Goal: Navigation & Orientation: Find specific page/section

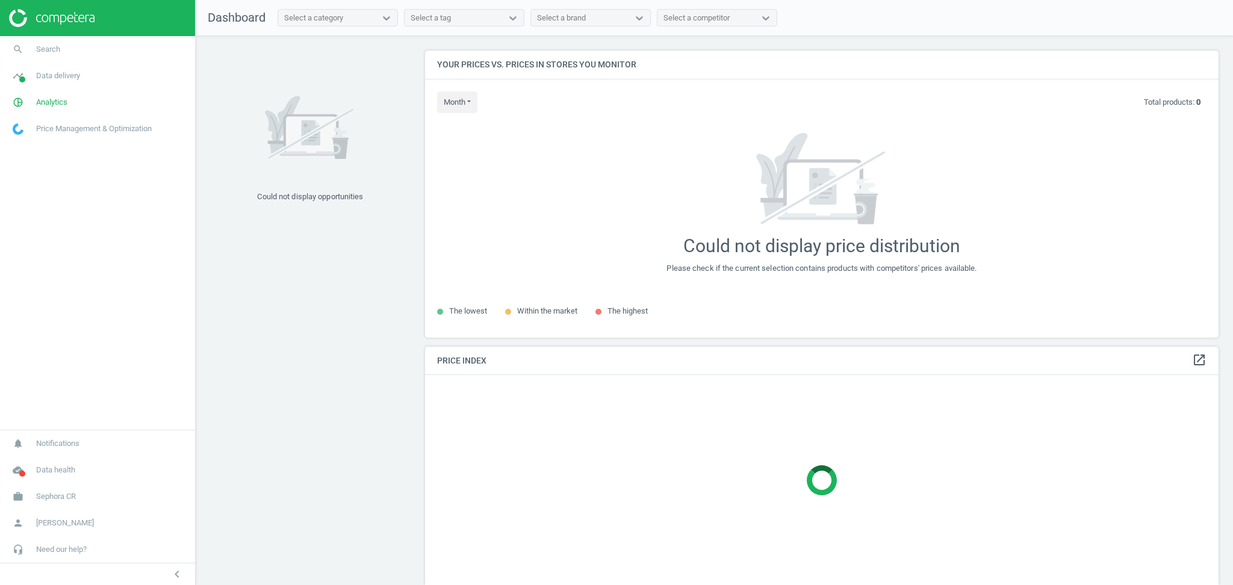
scroll to position [311, 806]
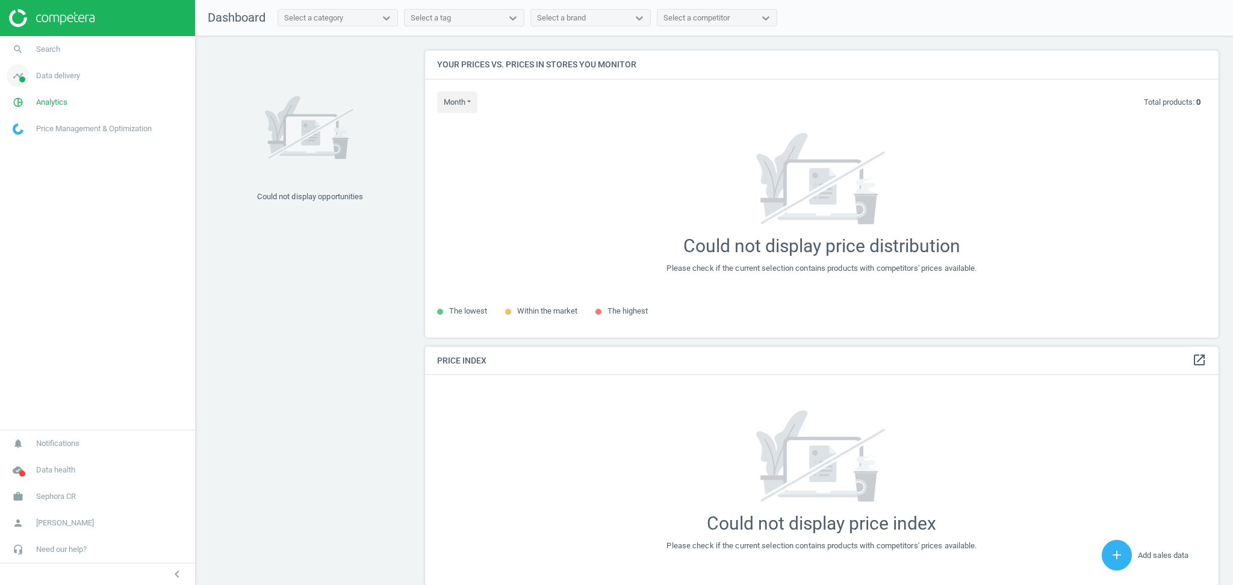
click at [70, 79] on span "Data delivery" at bounding box center [58, 75] width 44 height 11
click at [70, 78] on span "Data delivery" at bounding box center [58, 75] width 44 height 11
click at [58, 105] on span "Analytics" at bounding box center [51, 102] width 31 height 11
click at [31, 151] on span "Products" at bounding box center [27, 147] width 28 height 10
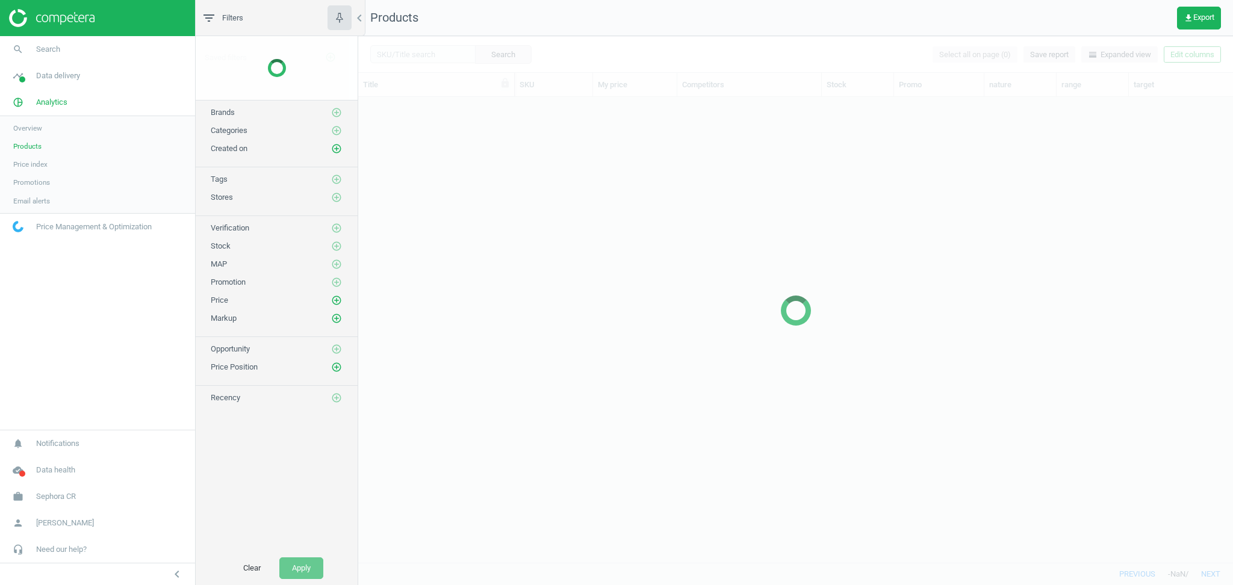
scroll to position [454, 862]
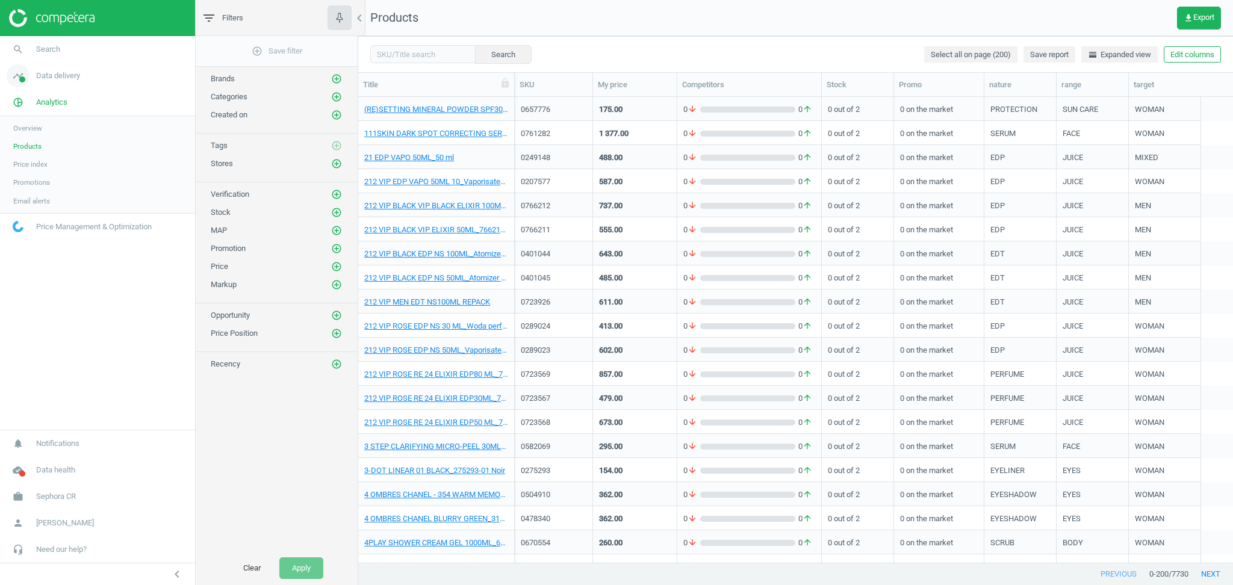
click at [60, 80] on span "Data delivery" at bounding box center [58, 75] width 44 height 11
click at [36, 140] on span "Matches" at bounding box center [26, 138] width 26 height 10
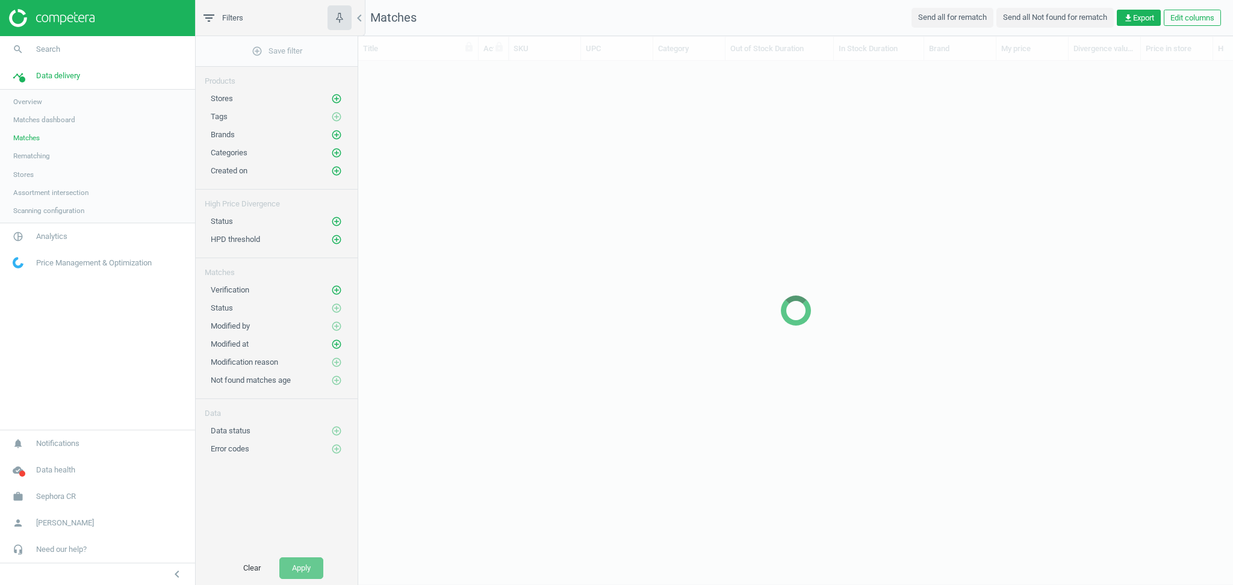
scroll to position [12, 13]
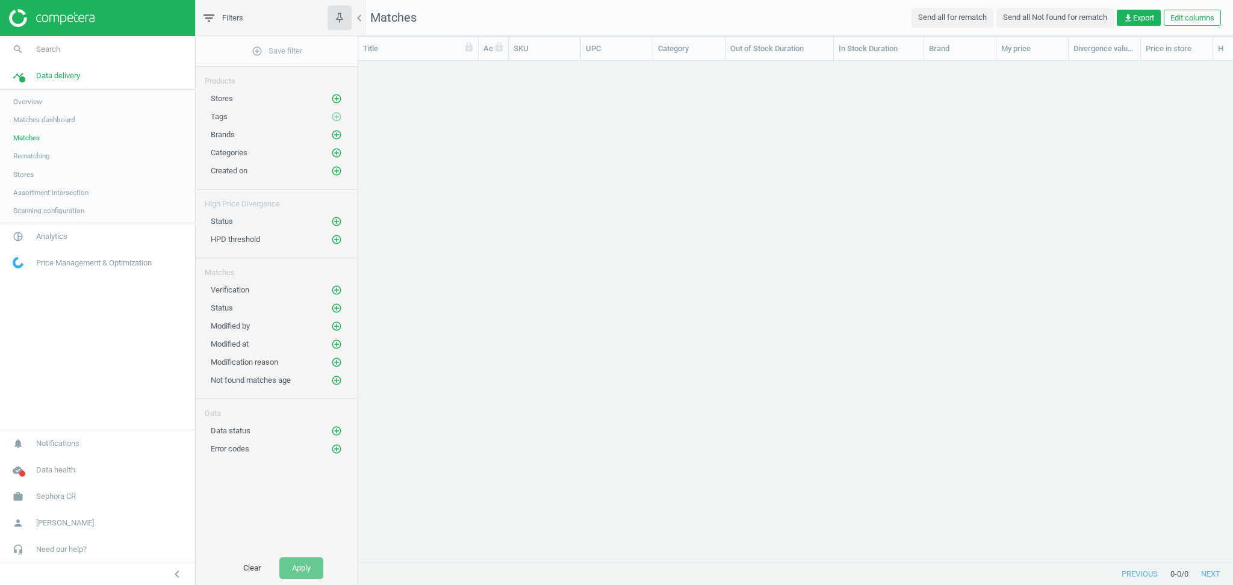
click at [34, 176] on link "Stores" at bounding box center [97, 175] width 195 height 18
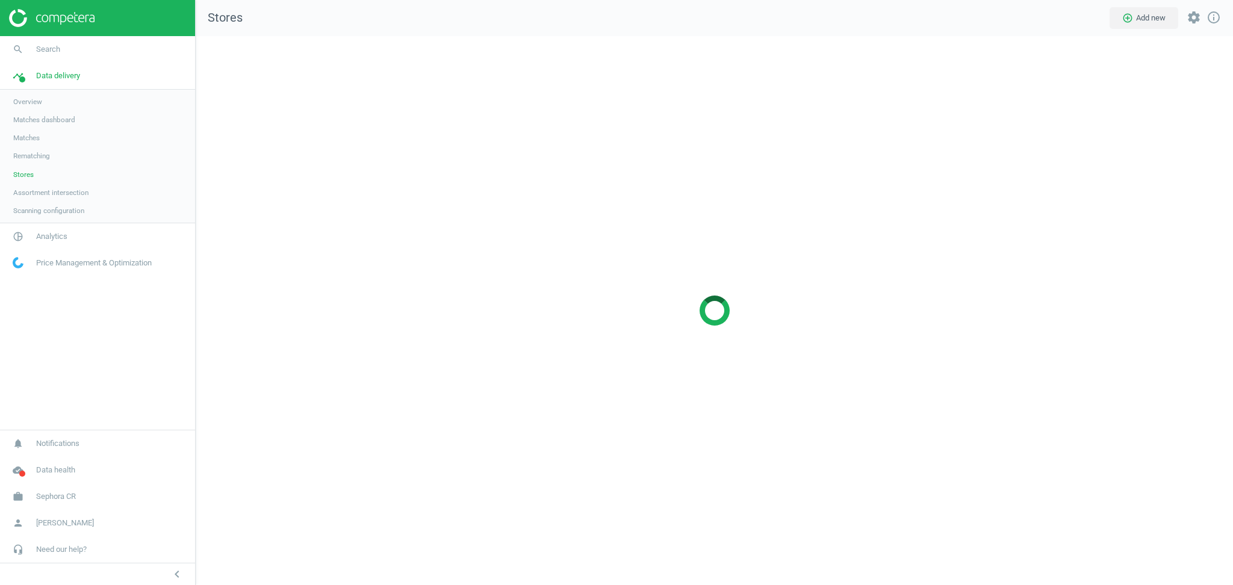
scroll to position [574, 1062]
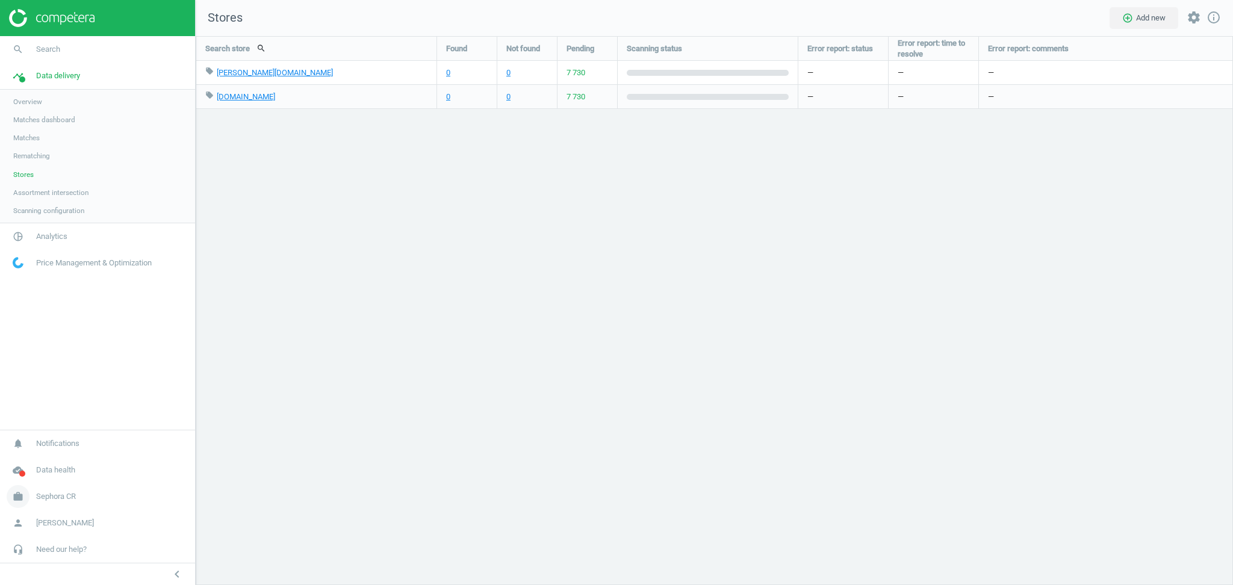
click at [54, 500] on span "Sephora CR" at bounding box center [56, 496] width 40 height 11
click at [51, 463] on span "Switch campaign" at bounding box center [40, 461] width 54 height 10
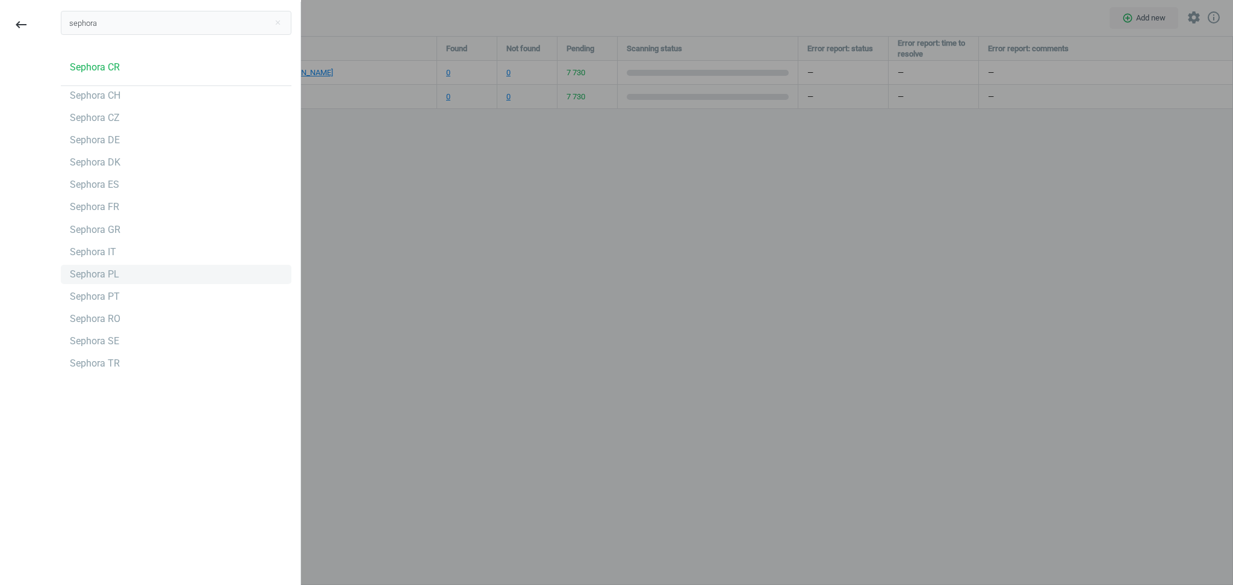
type input "sephora"
click at [96, 278] on div "Sephora PL" at bounding box center [94, 274] width 49 height 13
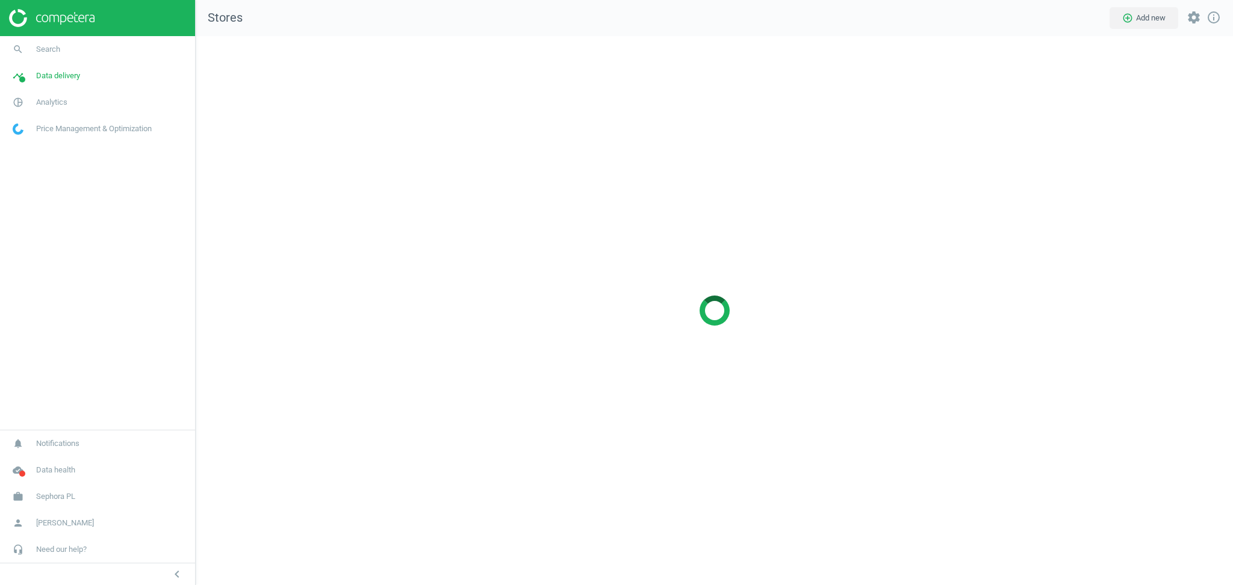
scroll to position [574, 1062]
